Goal: Contribute content: Contribute content

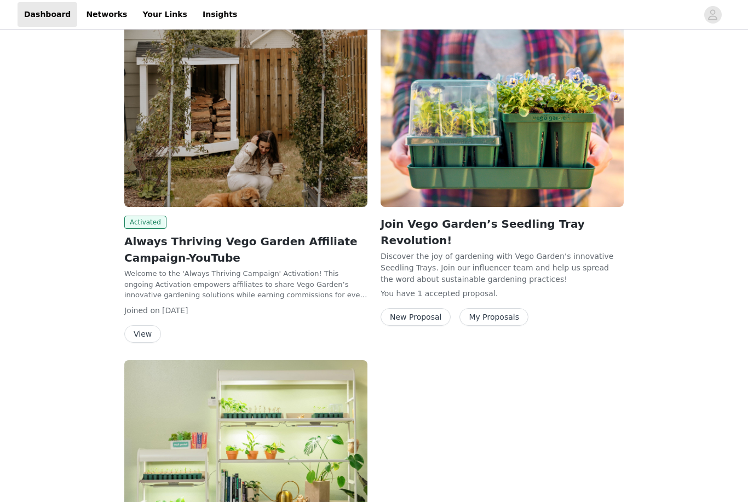
scroll to position [167, 0]
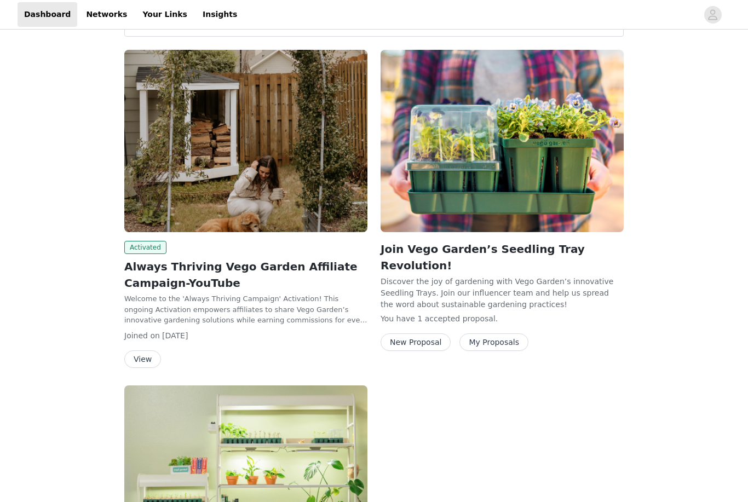
click at [289, 280] on h2 "Always Thriving Vego Garden Affiliate Campaign-YouTube" at bounding box center [245, 274] width 243 height 33
click at [212, 278] on h2 "Always Thriving Vego Garden Affiliate Campaign-YouTube" at bounding box center [245, 274] width 243 height 33
click at [149, 357] on button "View" at bounding box center [142, 359] width 37 height 18
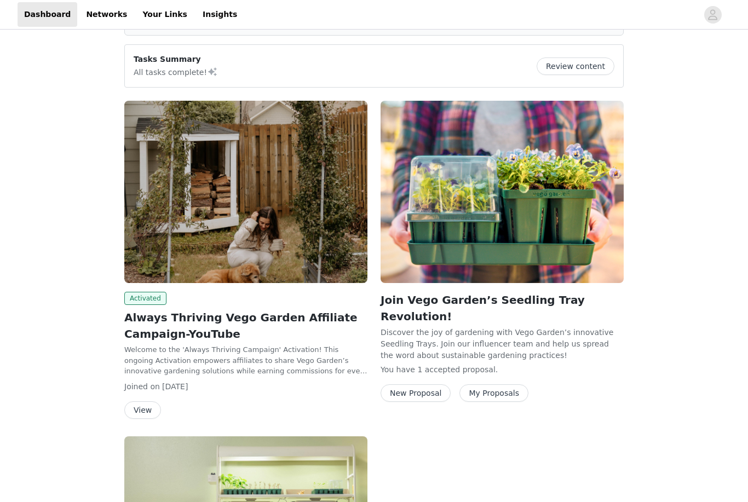
scroll to position [118, 0]
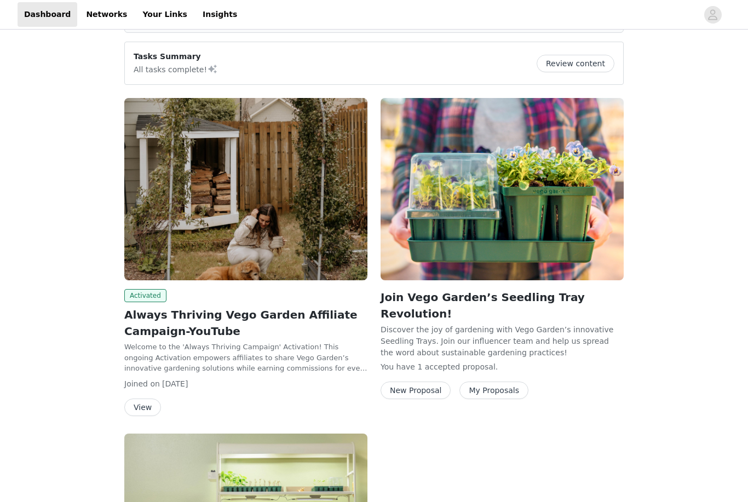
click at [502, 382] on button "My Proposals" at bounding box center [493, 391] width 69 height 18
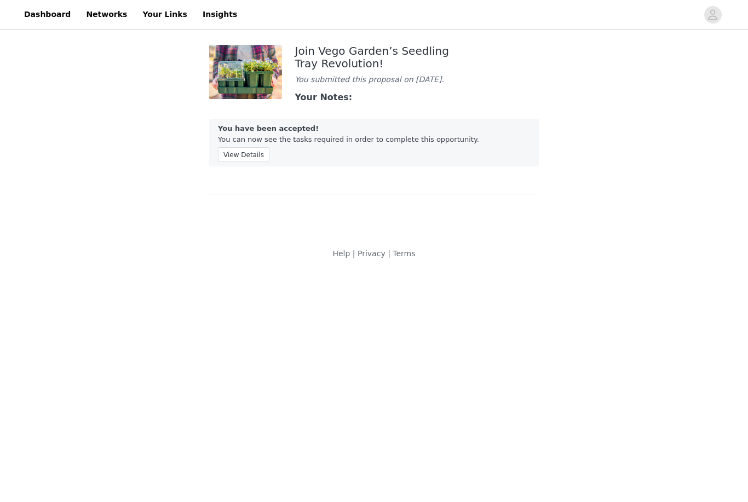
click at [248, 160] on button "View Details" at bounding box center [243, 154] width 51 height 15
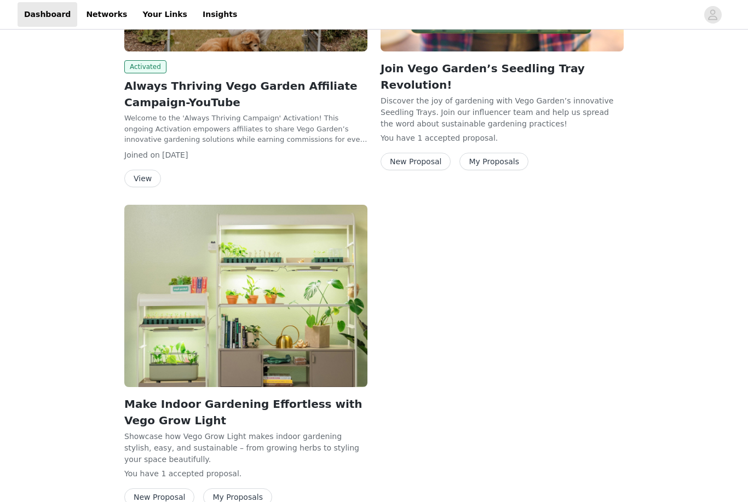
scroll to position [348, 0]
click at [244, 499] on button "My Proposals" at bounding box center [237, 498] width 69 height 18
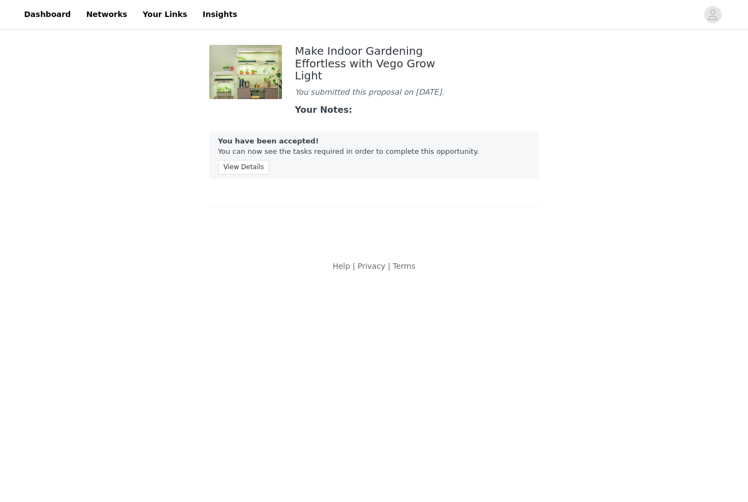
click at [259, 160] on button "View Details" at bounding box center [243, 167] width 51 height 15
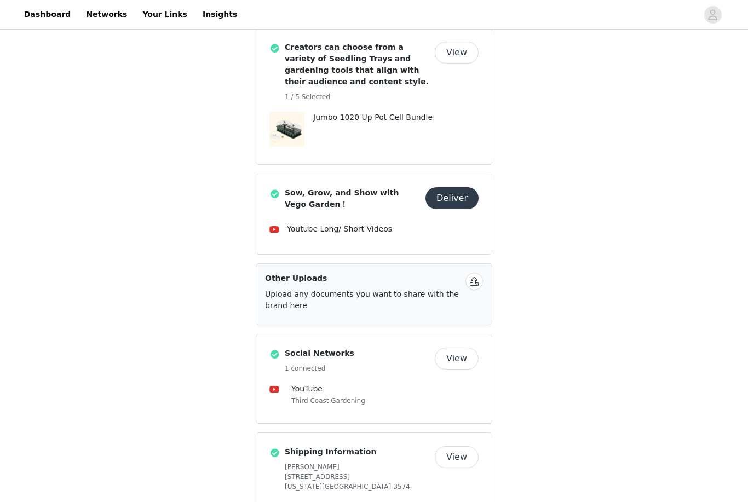
scroll to position [344, 0]
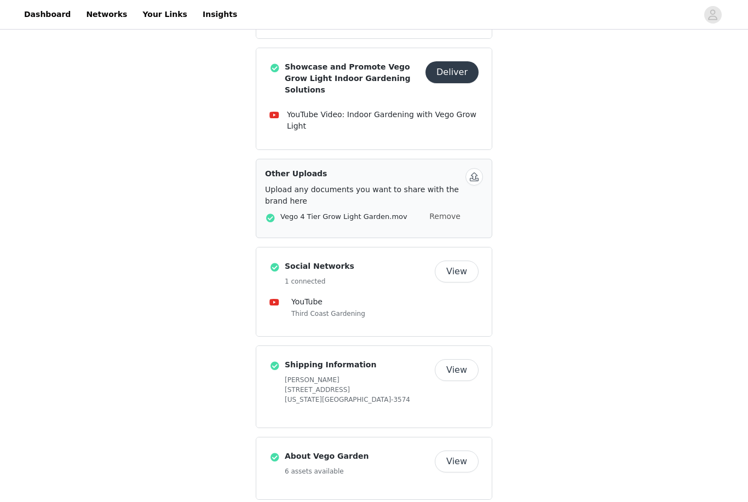
scroll to position [521, 0]
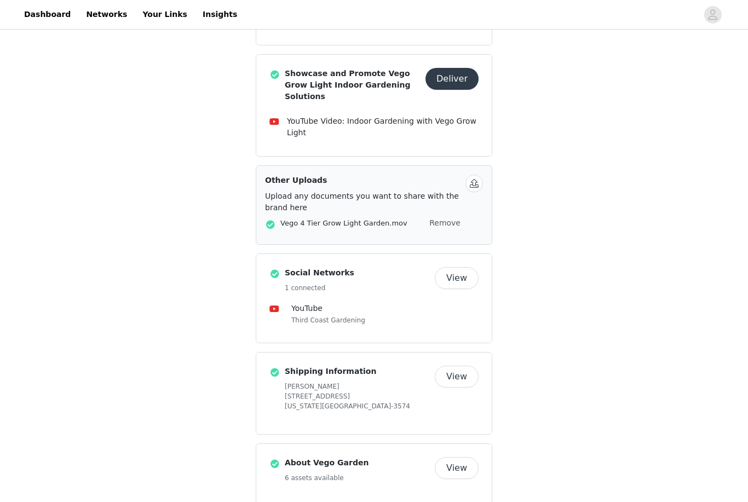
click at [269, 218] on span at bounding box center [270, 224] width 11 height 13
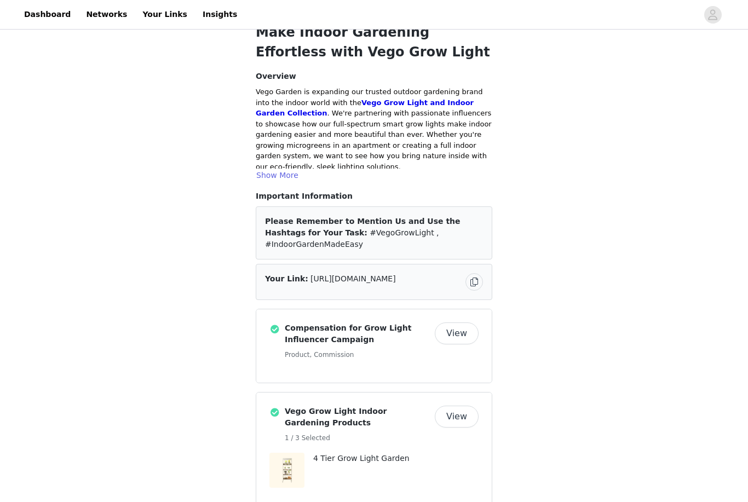
scroll to position [0, 0]
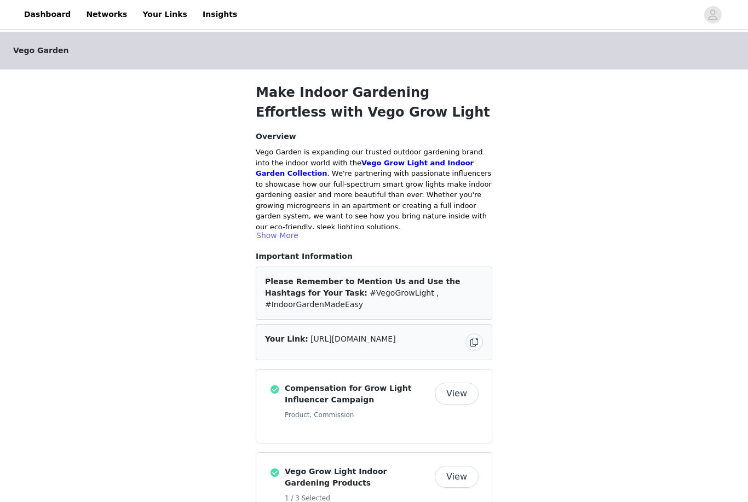
click at [45, 9] on link "Dashboard" at bounding box center [48, 14] width 60 height 25
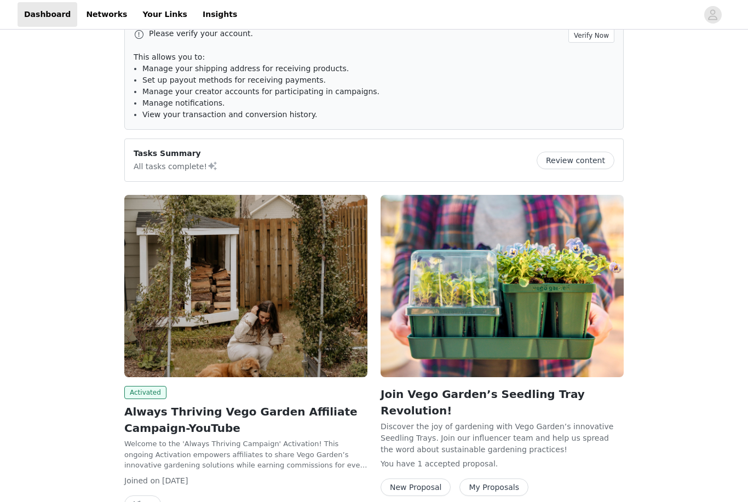
scroll to position [21, 0]
click at [583, 163] on button "Review content" at bounding box center [576, 161] width 78 height 18
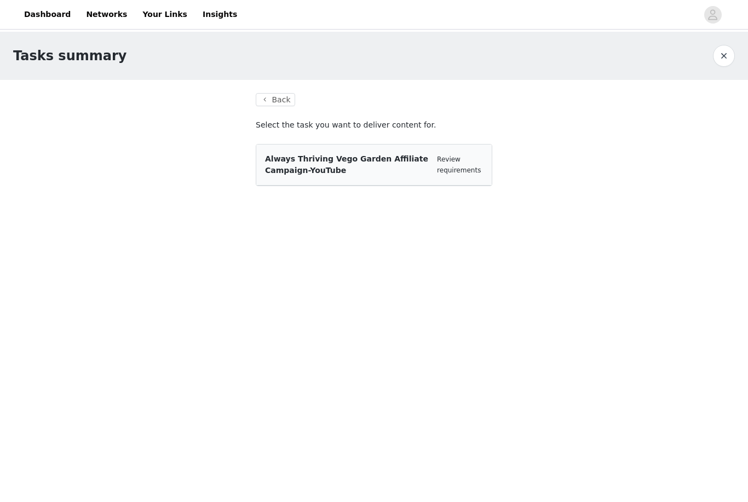
click at [358, 154] on span "Always Thriving Vego Garden Affiliate Campaign-YouTube" at bounding box center [346, 164] width 163 height 20
click at [451, 168] on link "Review requirements" at bounding box center [459, 165] width 44 height 19
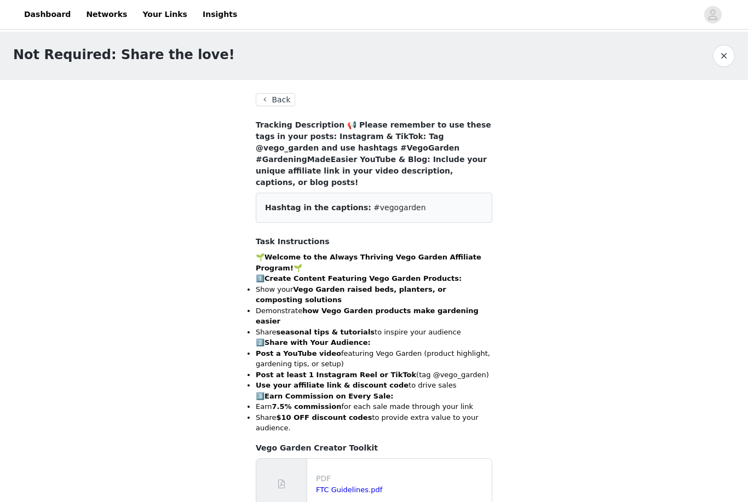
click at [50, 10] on link "Dashboard" at bounding box center [48, 14] width 60 height 25
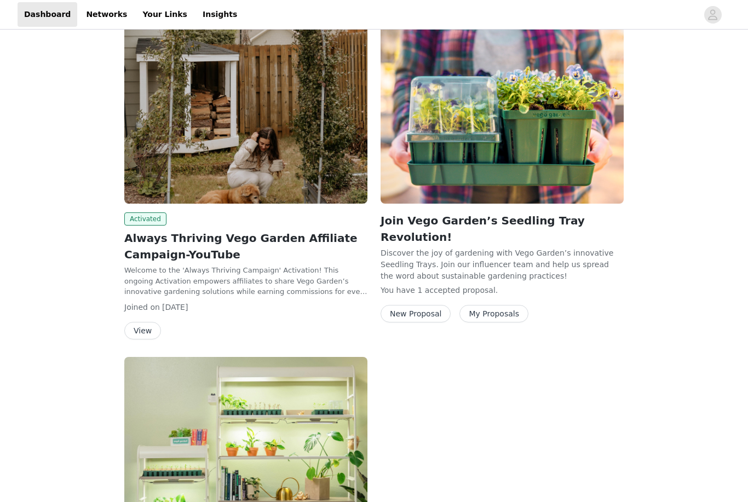
scroll to position [186, 0]
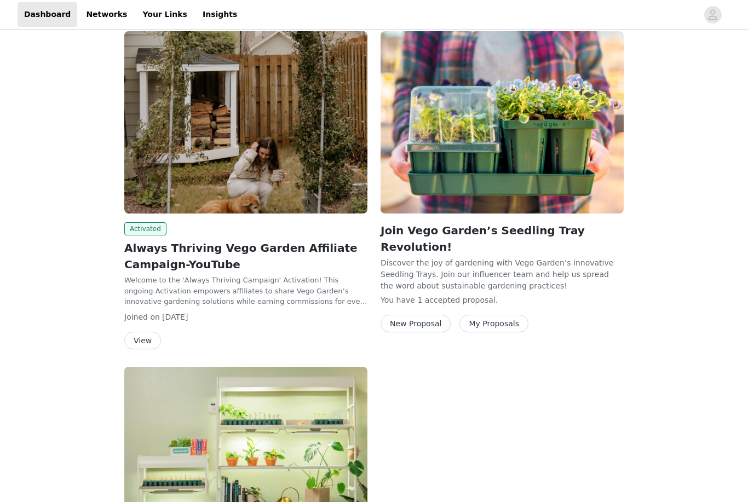
click at [585, 257] on p "Discover the joy of gardening with Vego Garden’s innovative Seedling Trays. Joi…" at bounding box center [502, 273] width 243 height 33
click at [501, 315] on button "My Proposals" at bounding box center [493, 324] width 69 height 18
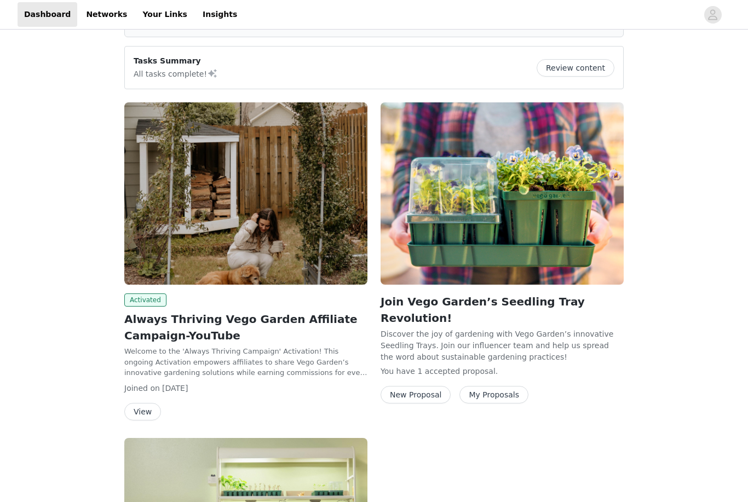
scroll to position [114, 0]
click at [432, 386] on button "New Proposal" at bounding box center [416, 395] width 70 height 18
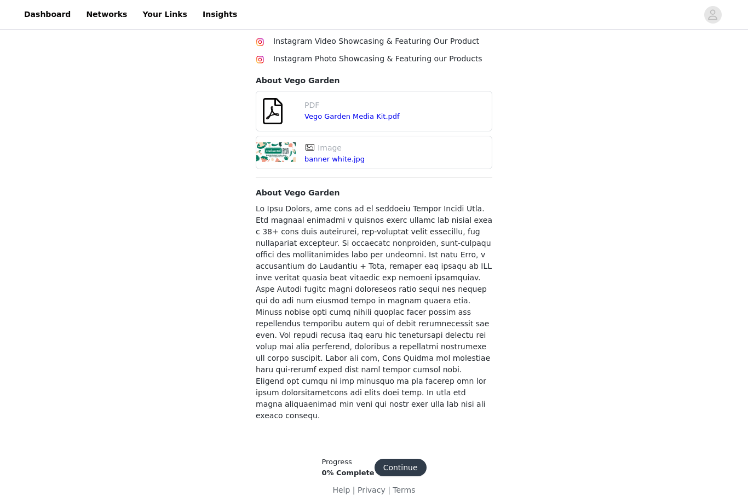
scroll to position [500, 0]
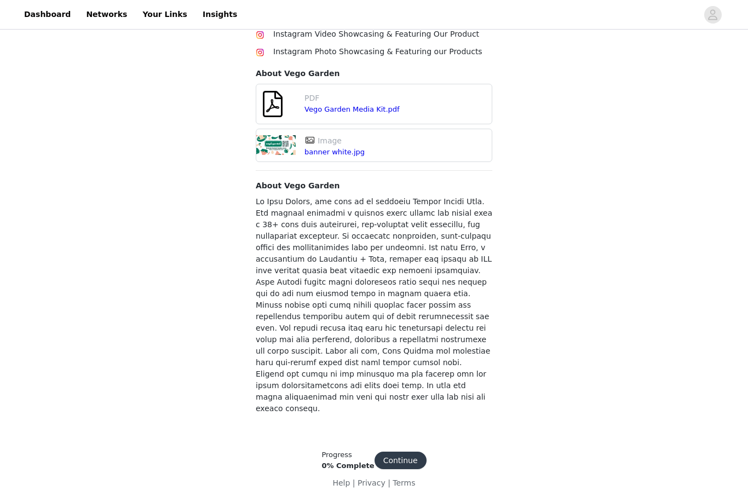
click at [400, 469] on button "Continue" at bounding box center [401, 461] width 52 height 18
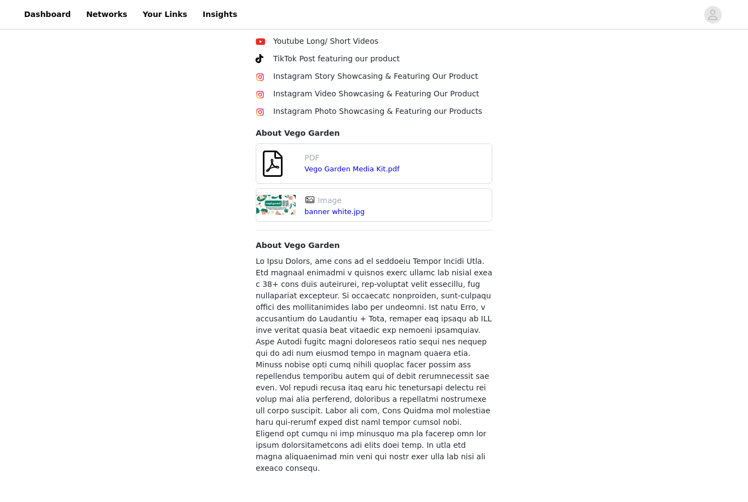
scroll to position [497, 0]
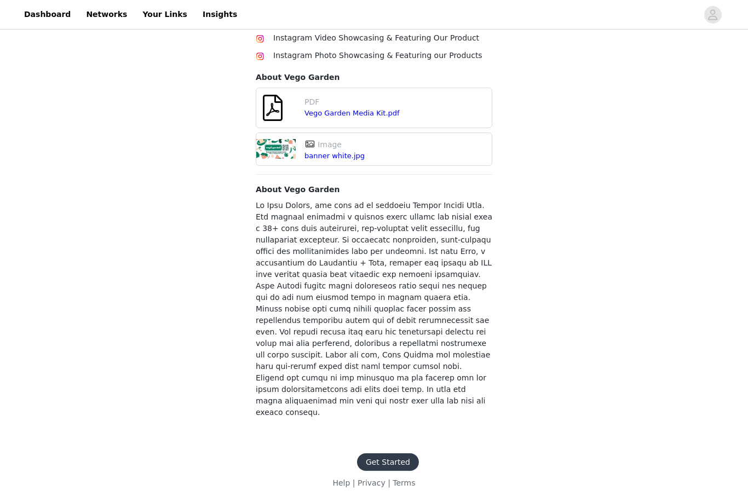
click at [386, 471] on button "Get Started" at bounding box center [388, 462] width 62 height 18
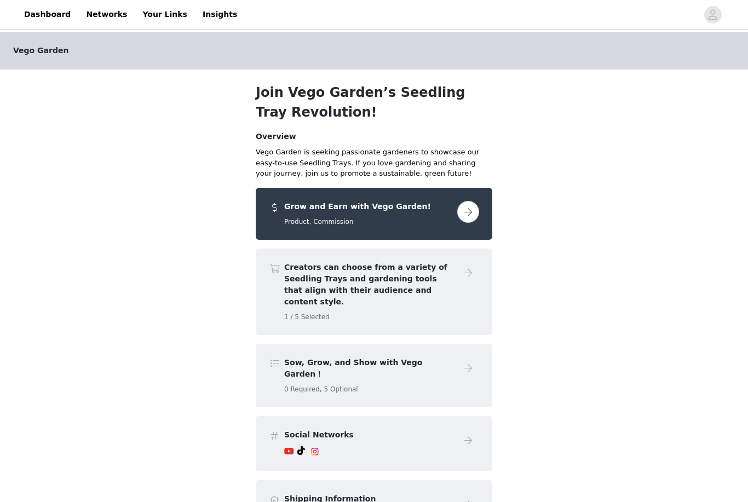
click at [446, 299] on div "Creators can choose from a variety of Seedling Trays and gardening tools that a…" at bounding box center [368, 292] width 169 height 60
click at [467, 208] on button "button" at bounding box center [468, 212] width 22 height 22
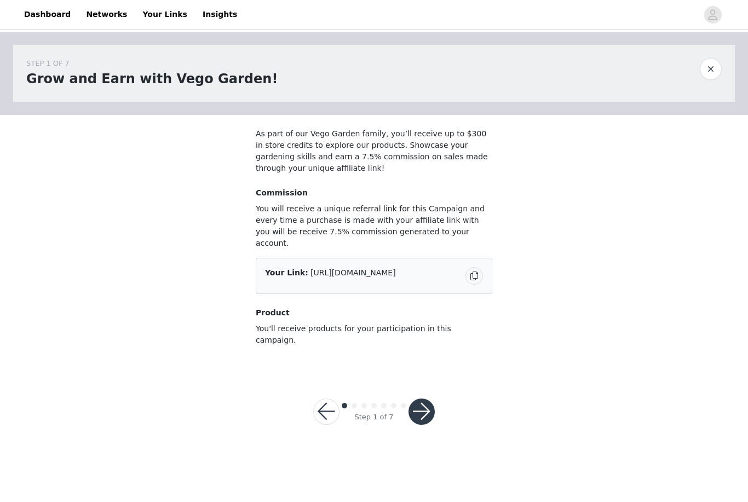
click at [429, 399] on button "button" at bounding box center [422, 412] width 26 height 26
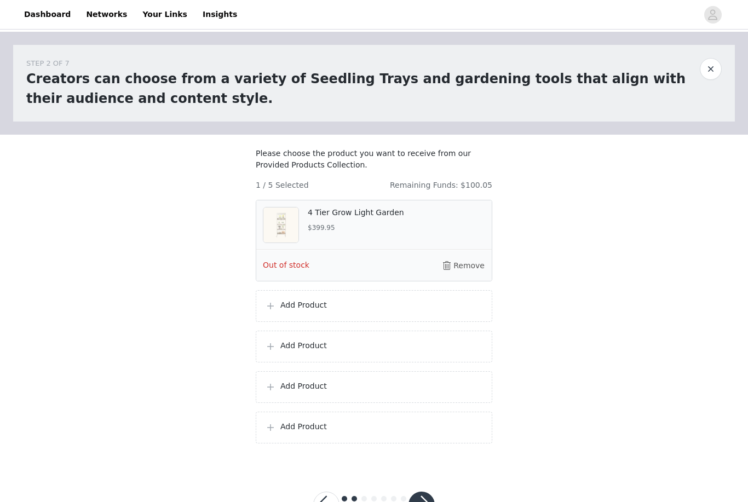
click at [284, 306] on div "Add Product" at bounding box center [374, 306] width 237 height 32
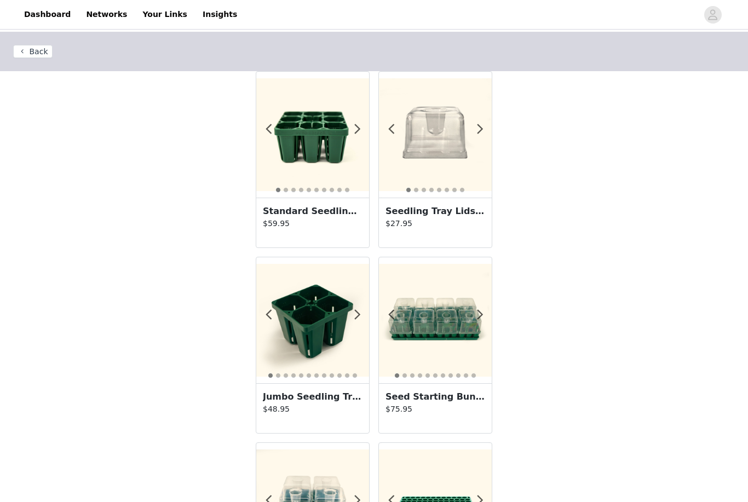
click at [35, 51] on button "Back" at bounding box center [32, 51] width 39 height 13
click at [37, 51] on button "Back" at bounding box center [32, 51] width 39 height 13
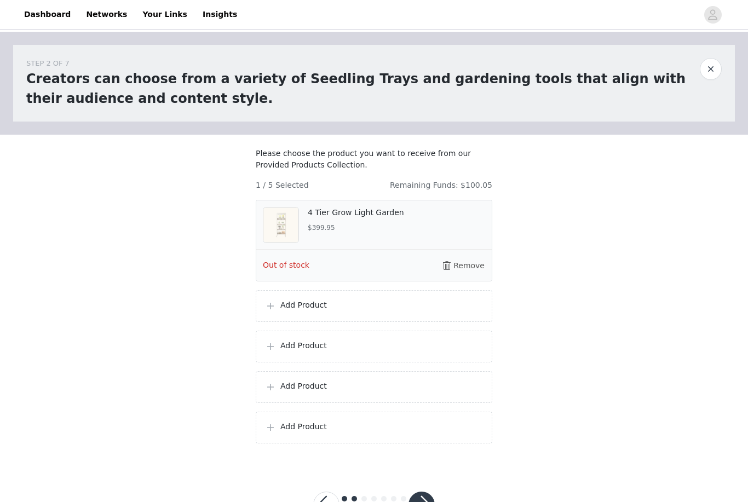
click at [302, 311] on p "Add Product" at bounding box center [381, 306] width 203 height 12
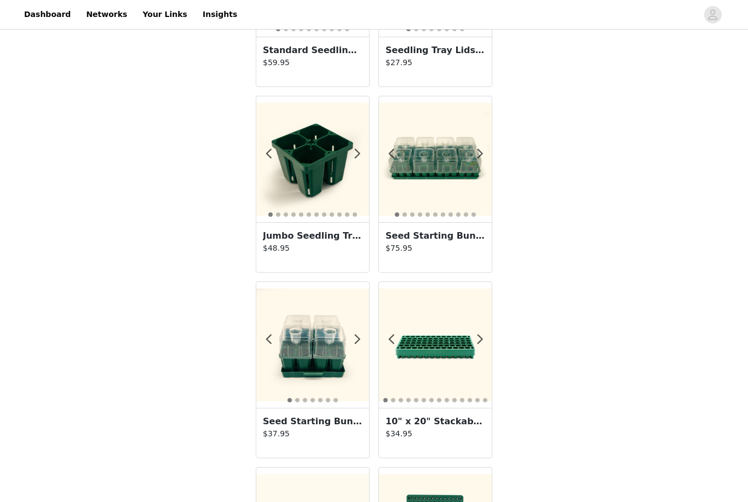
scroll to position [148, 0]
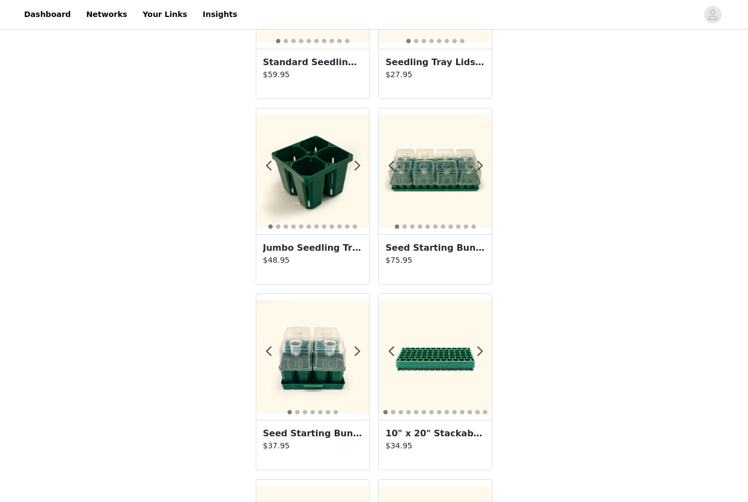
click at [445, 260] on p "$75.95" at bounding box center [436, 261] width 100 height 12
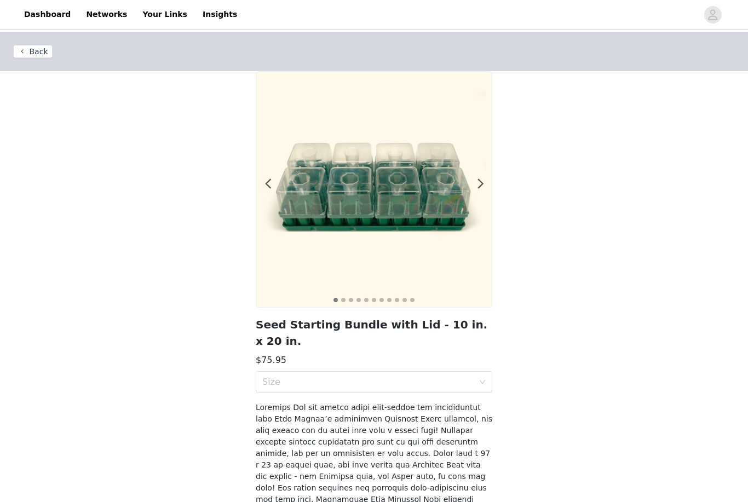
click at [458, 377] on div "Size" at bounding box center [367, 382] width 211 height 11
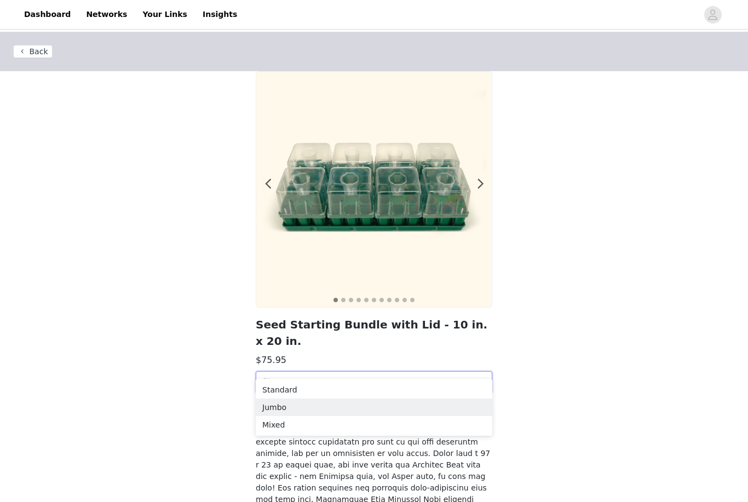
click at [285, 409] on div "Jumbo" at bounding box center [373, 407] width 223 height 12
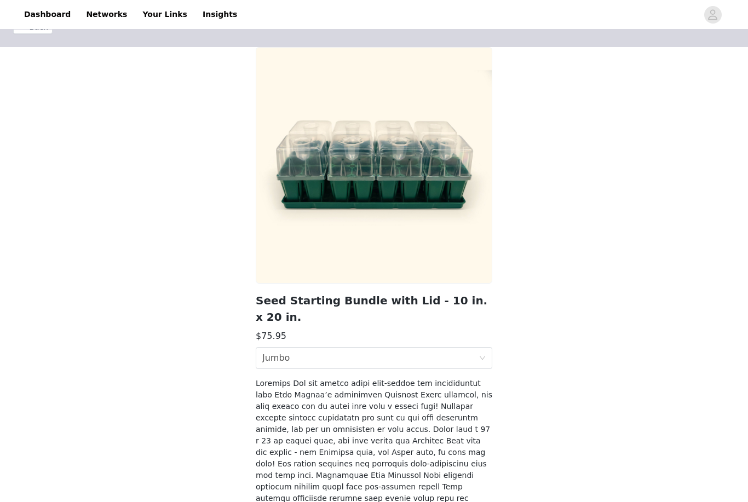
scroll to position [121, 0]
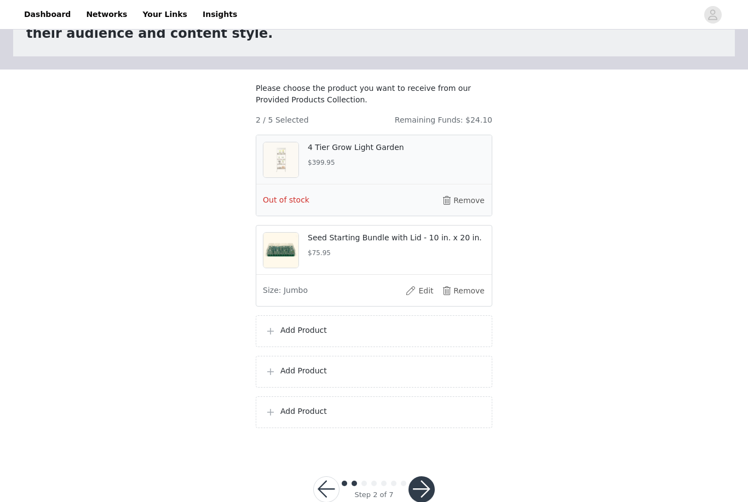
scroll to position [68, 0]
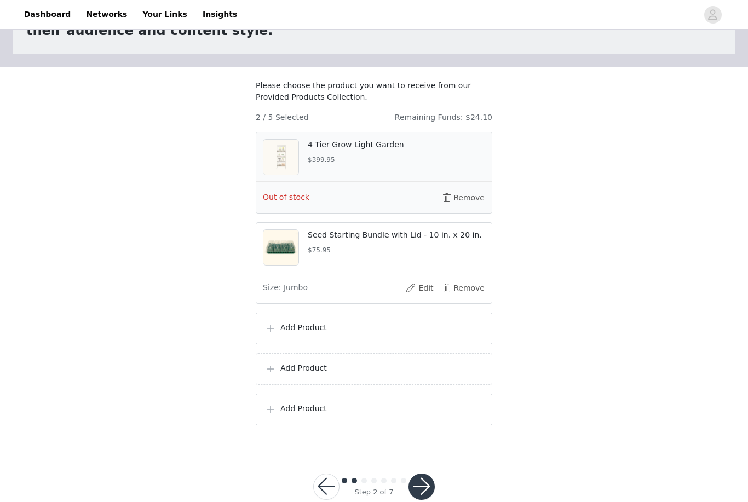
click at [331, 497] on button "button" at bounding box center [326, 487] width 26 height 26
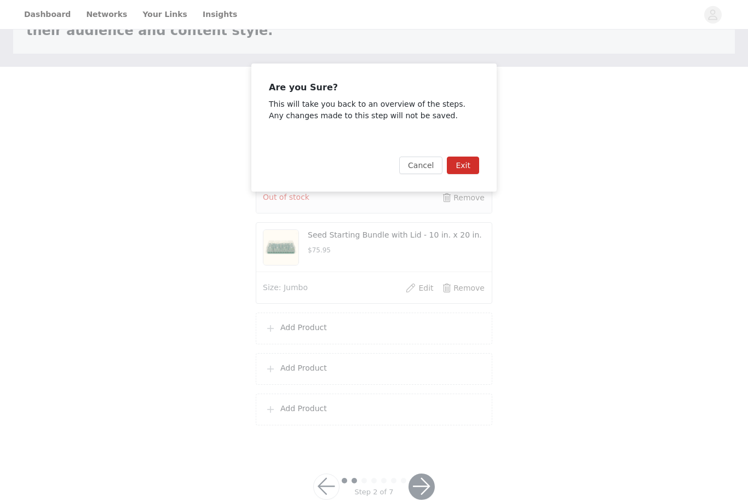
click at [468, 168] on button "Exit" at bounding box center [463, 166] width 32 height 18
